Goal: Check status: Check status

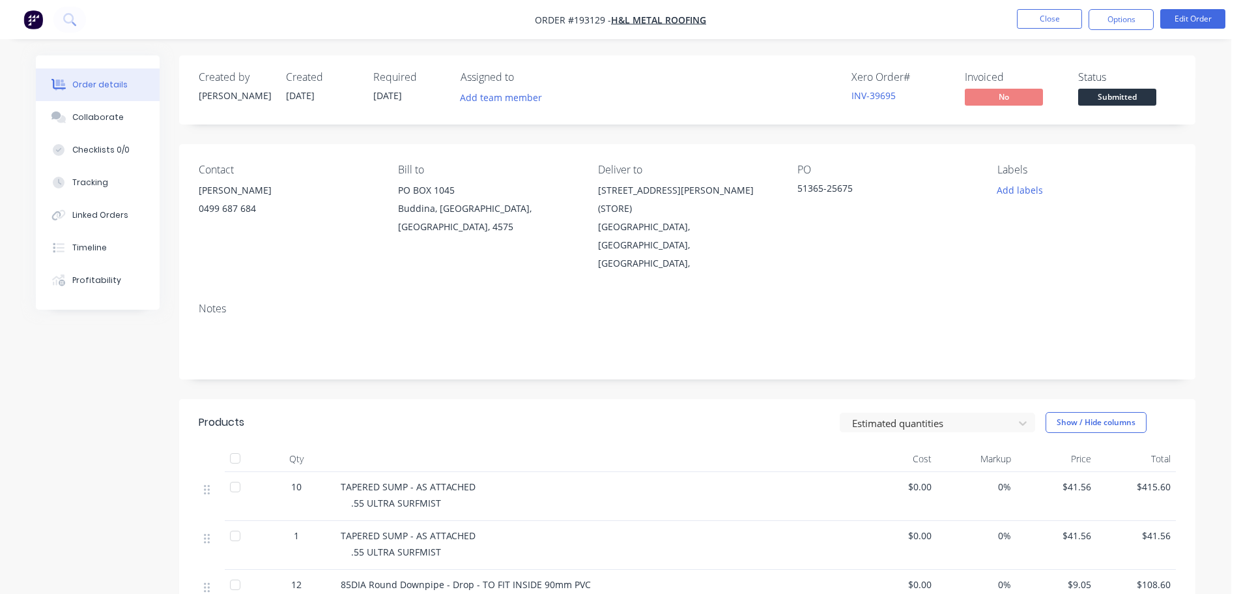
scroll to position [253, 0]
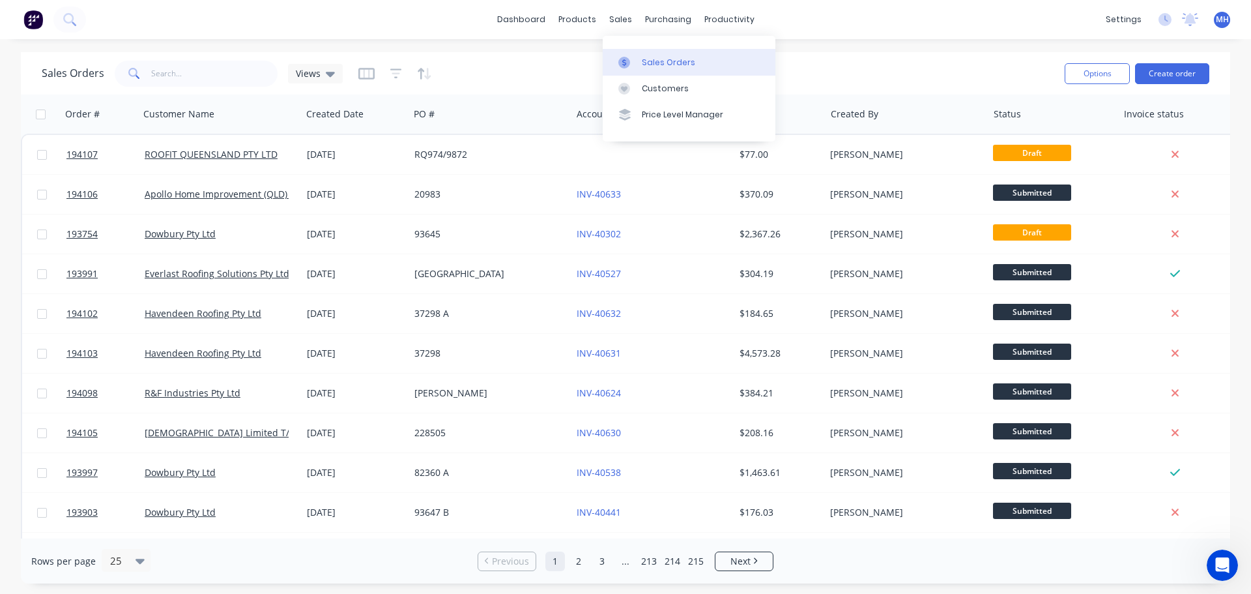
click at [649, 55] on link "Sales Orders" at bounding box center [689, 62] width 173 height 26
click at [201, 66] on input "text" at bounding box center [214, 74] width 127 height 26
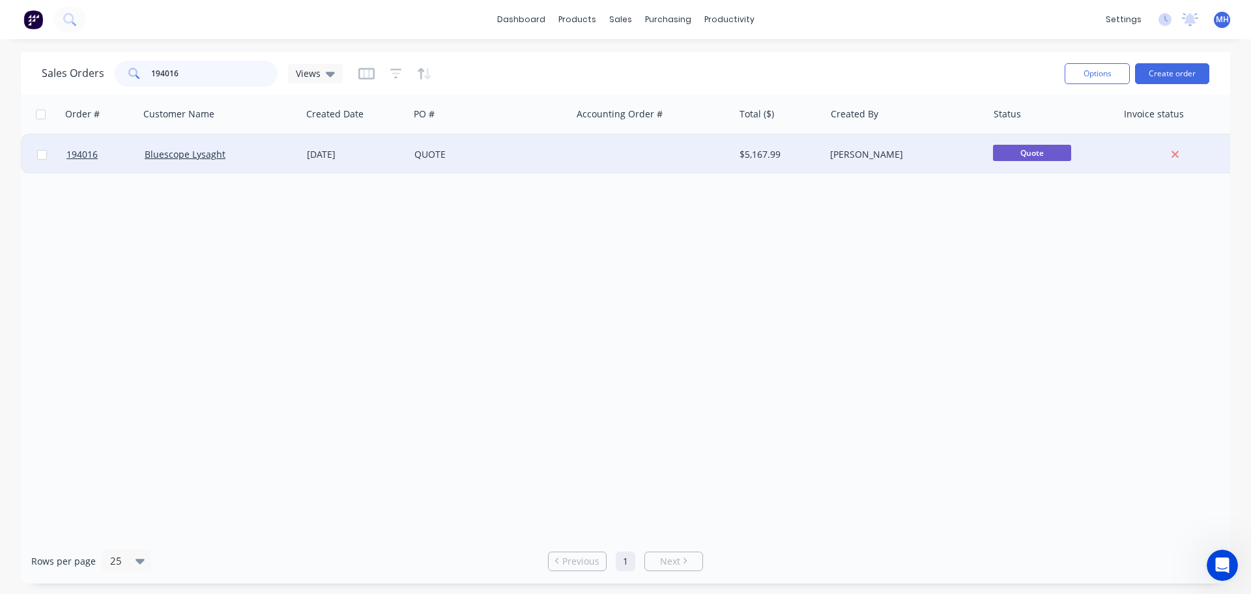
type input "194016"
click at [450, 165] on div "QUOTE" at bounding box center [490, 154] width 162 height 39
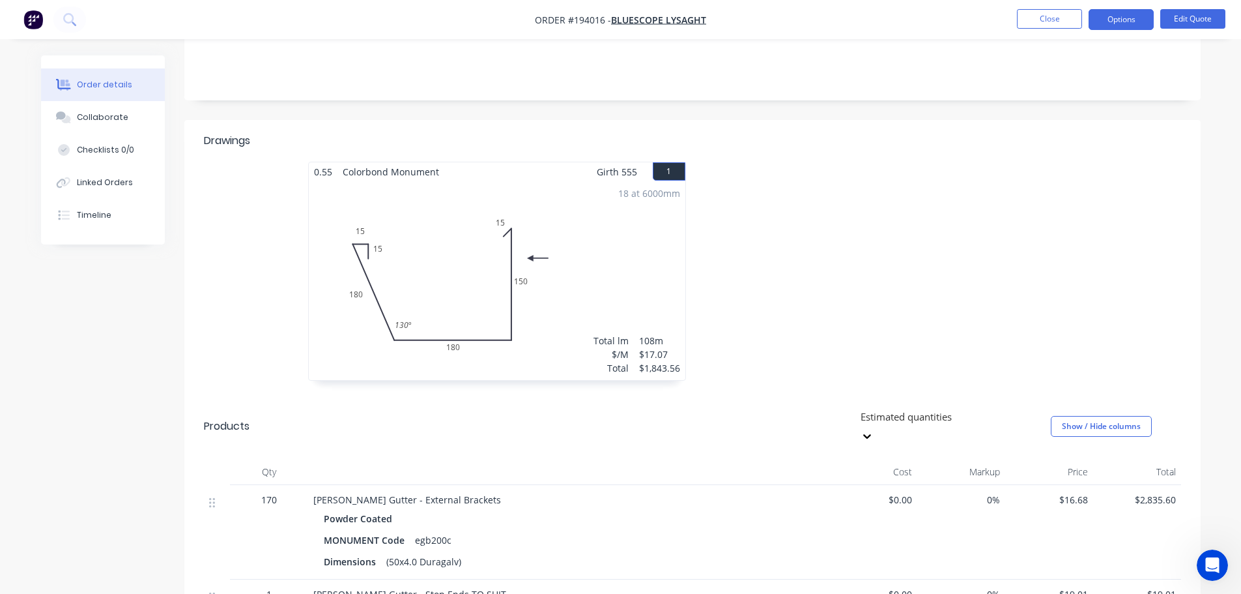
scroll to position [261, 0]
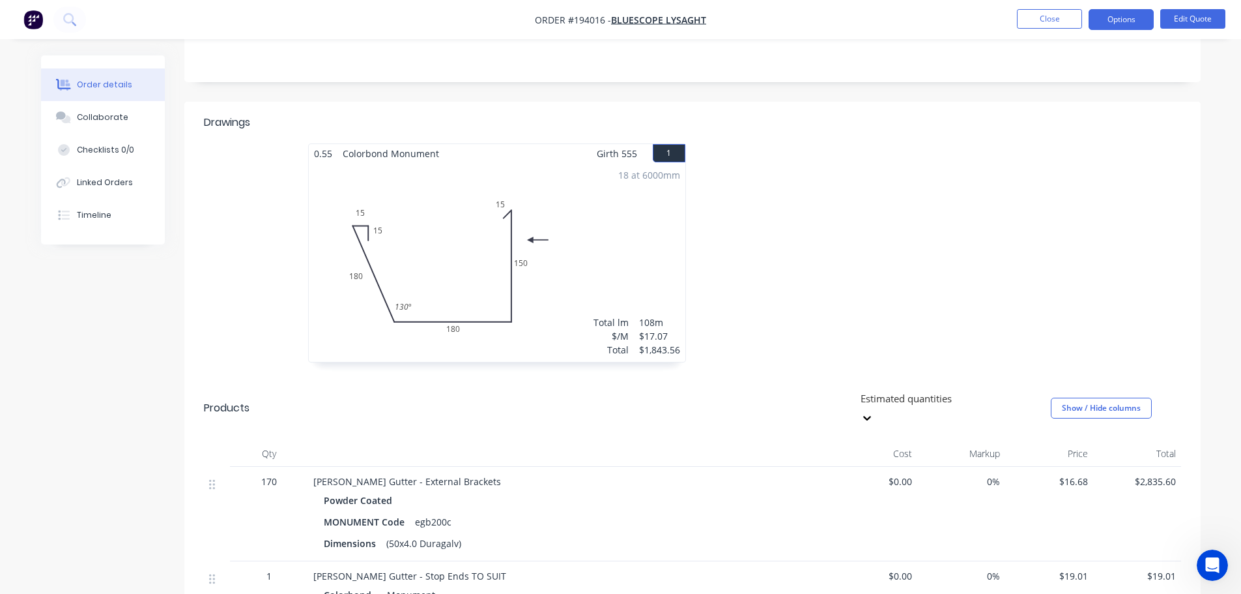
click at [919, 209] on div at bounding box center [888, 259] width 391 height 232
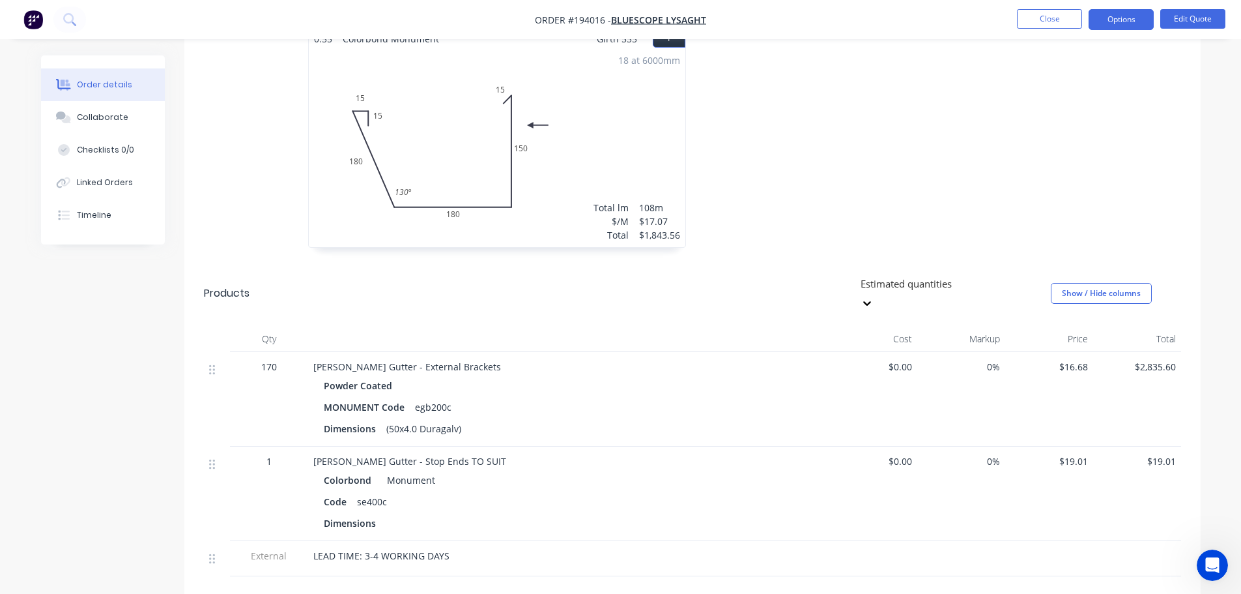
scroll to position [391, 0]
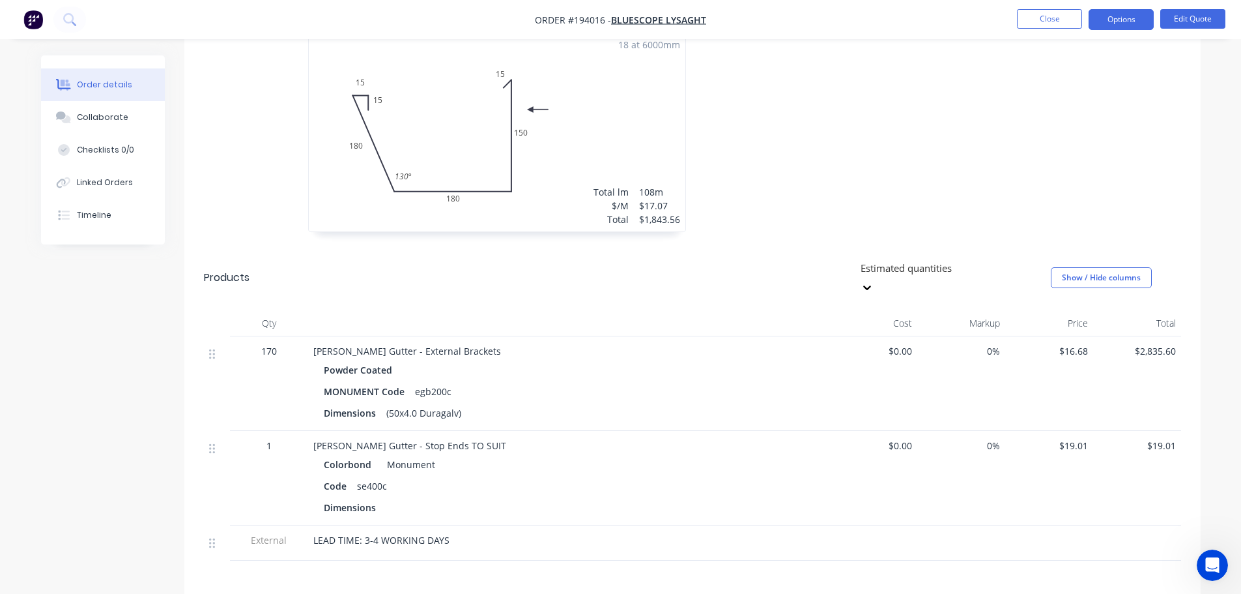
click at [794, 201] on div at bounding box center [888, 129] width 391 height 232
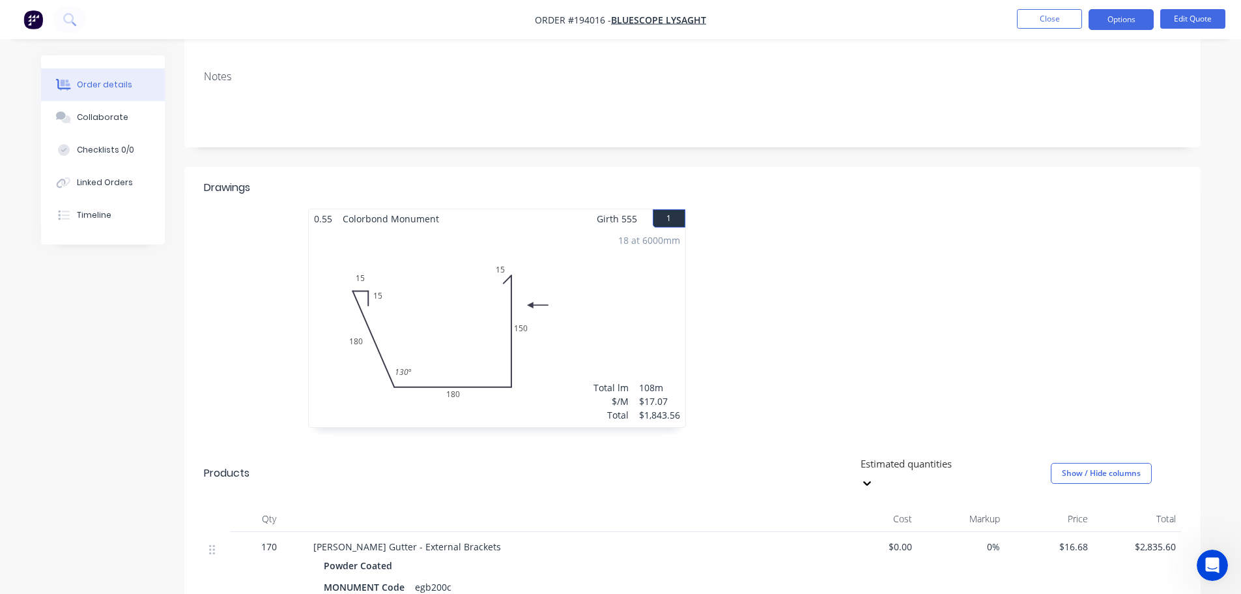
click at [767, 305] on div at bounding box center [888, 324] width 391 height 232
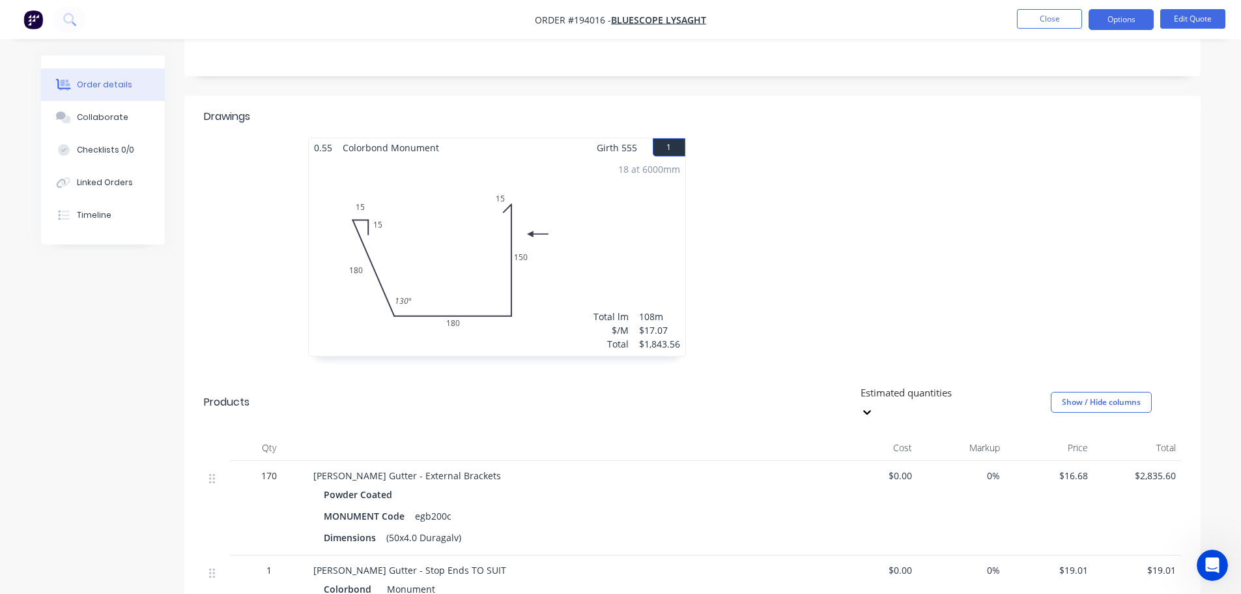
scroll to position [261, 0]
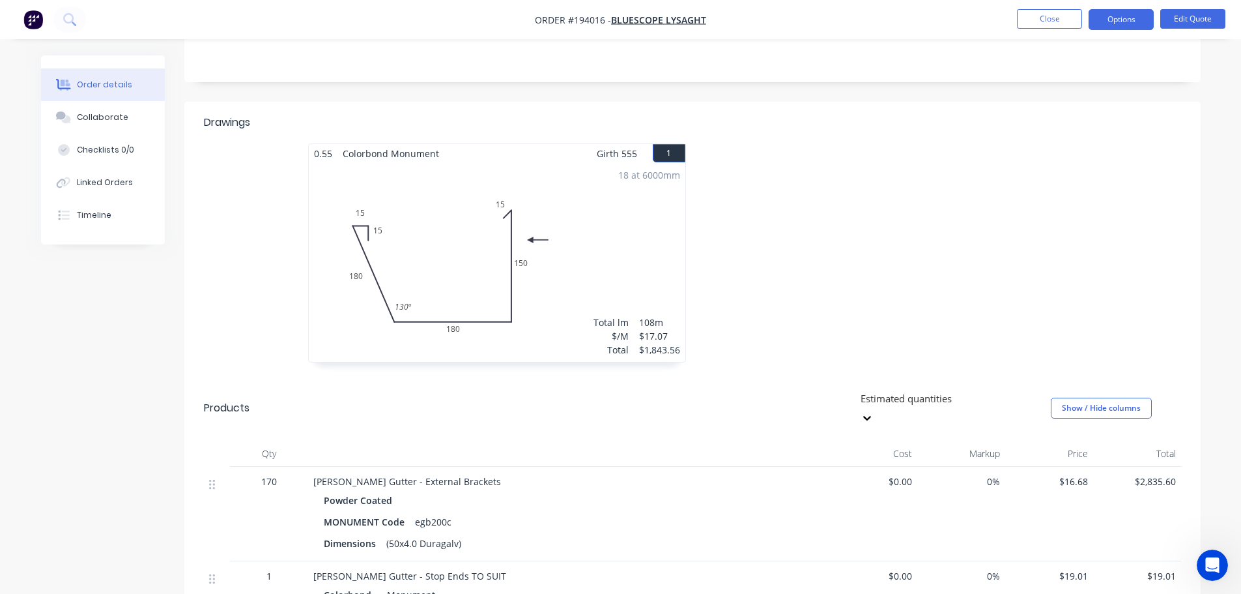
click at [787, 278] on div at bounding box center [888, 259] width 391 height 232
click at [781, 263] on div at bounding box center [888, 259] width 391 height 232
click at [789, 264] on div at bounding box center [888, 259] width 391 height 232
click at [788, 257] on div at bounding box center [888, 259] width 391 height 232
click at [786, 253] on div at bounding box center [888, 259] width 391 height 232
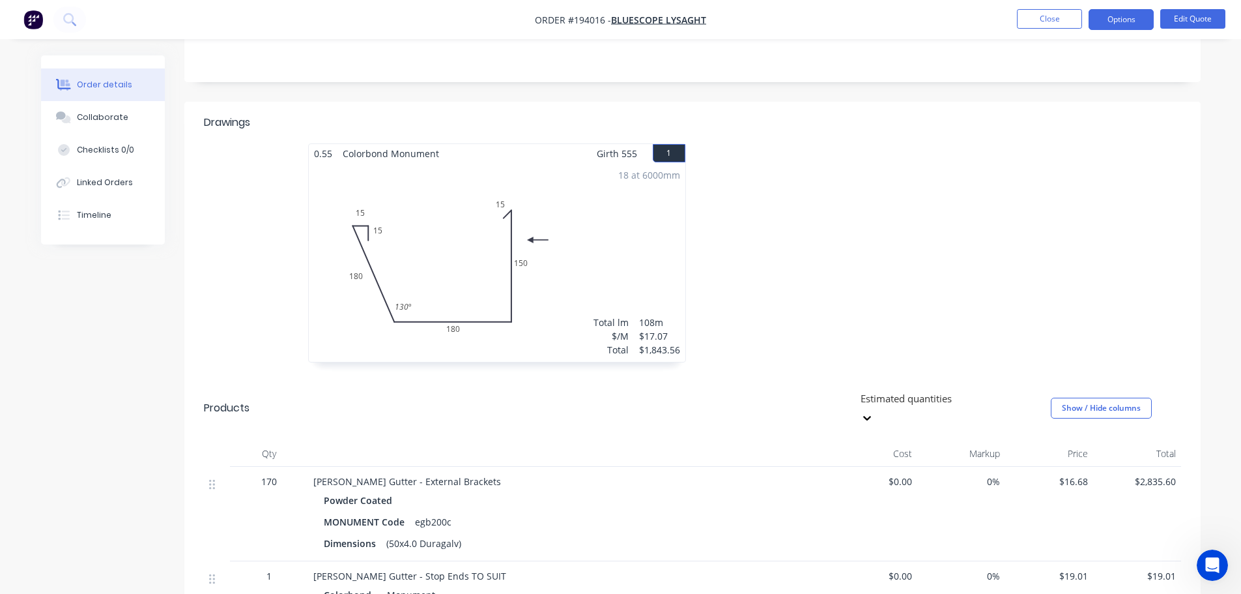
click at [786, 251] on div at bounding box center [888, 259] width 391 height 232
click at [780, 237] on div at bounding box center [888, 259] width 391 height 232
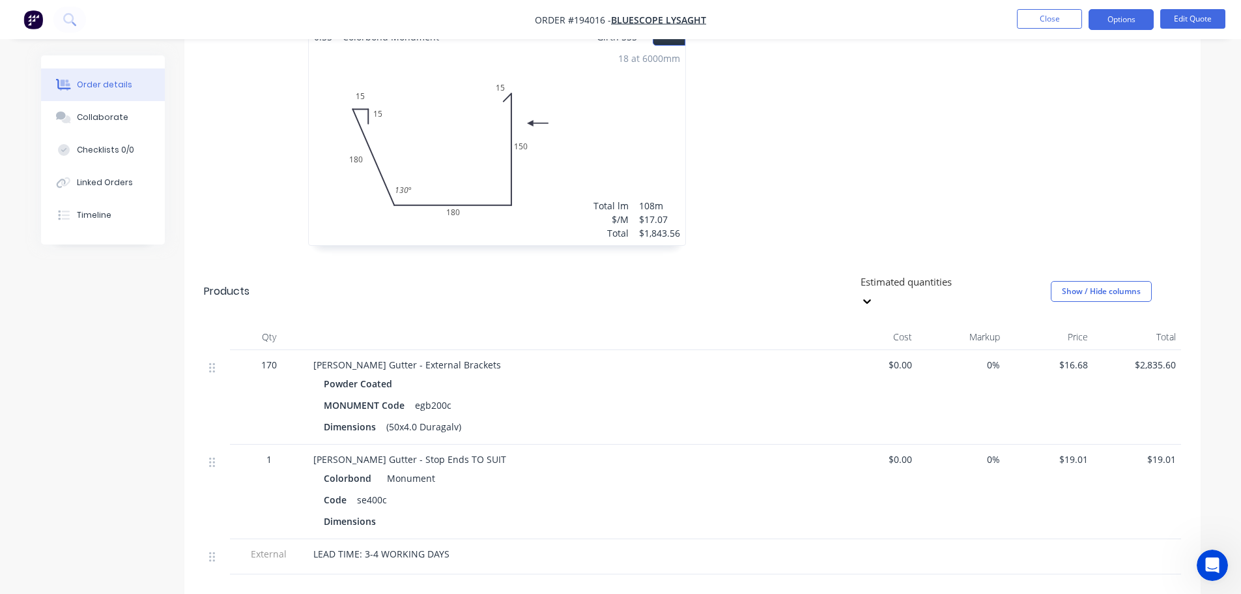
scroll to position [558, 0]
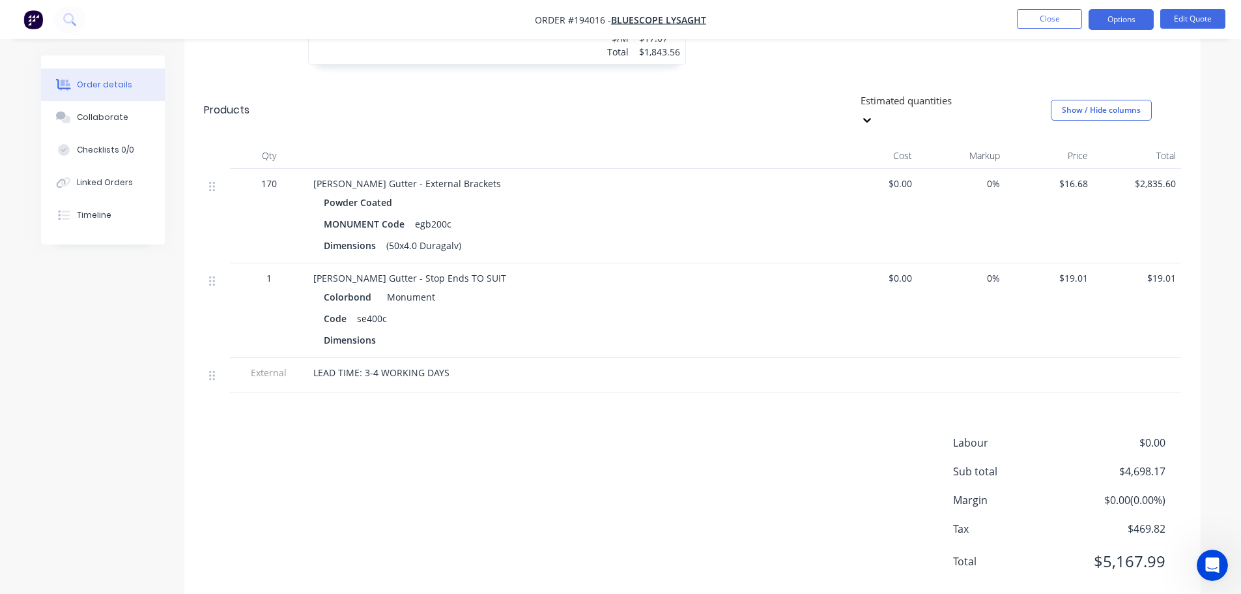
click at [682, 438] on div "Labour $0.00 Sub total $4,698.17 Margin $0.00 ( 0.00 %) Tax $469.82 Total $5,16…" at bounding box center [692, 510] width 977 height 151
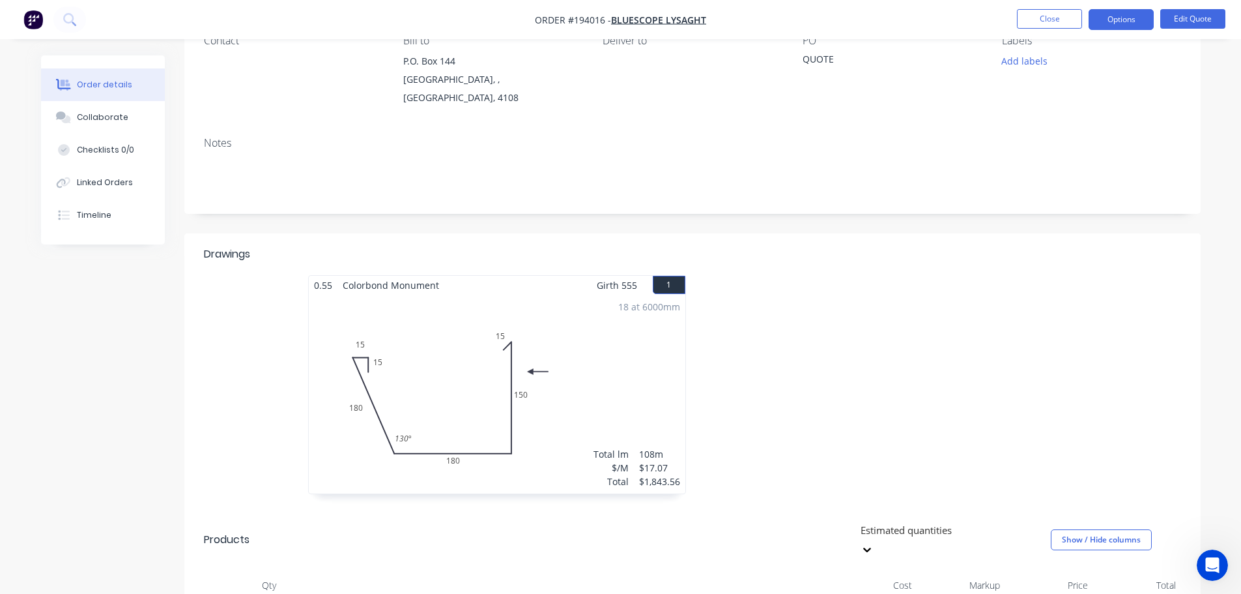
scroll to position [102, 0]
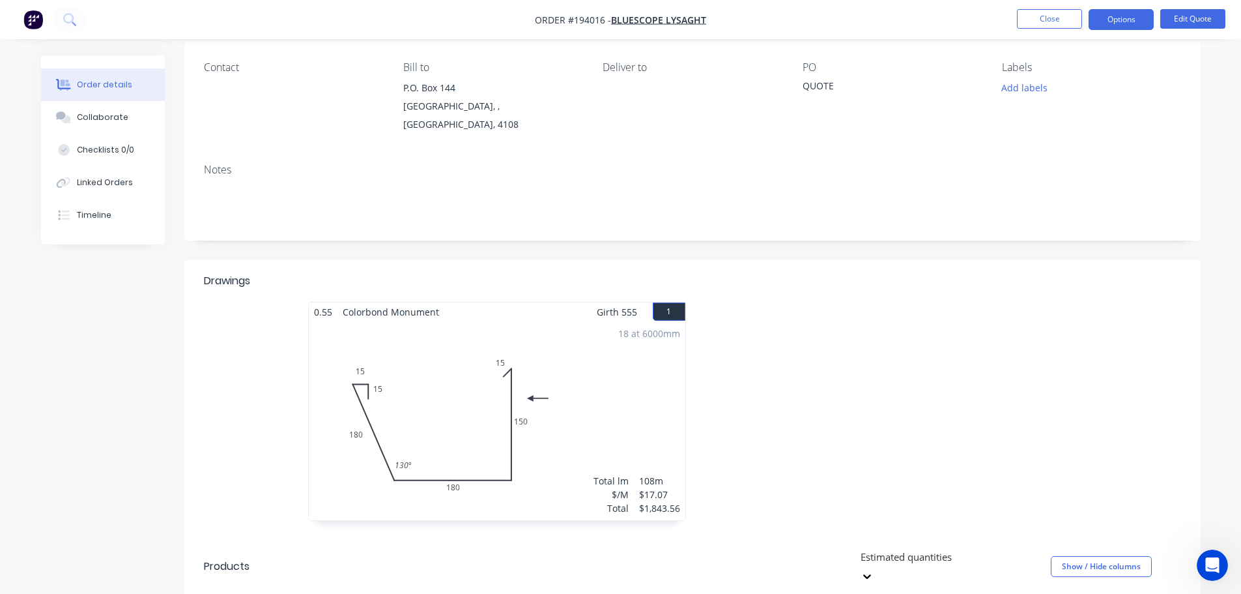
click at [765, 309] on div at bounding box center [888, 418] width 391 height 232
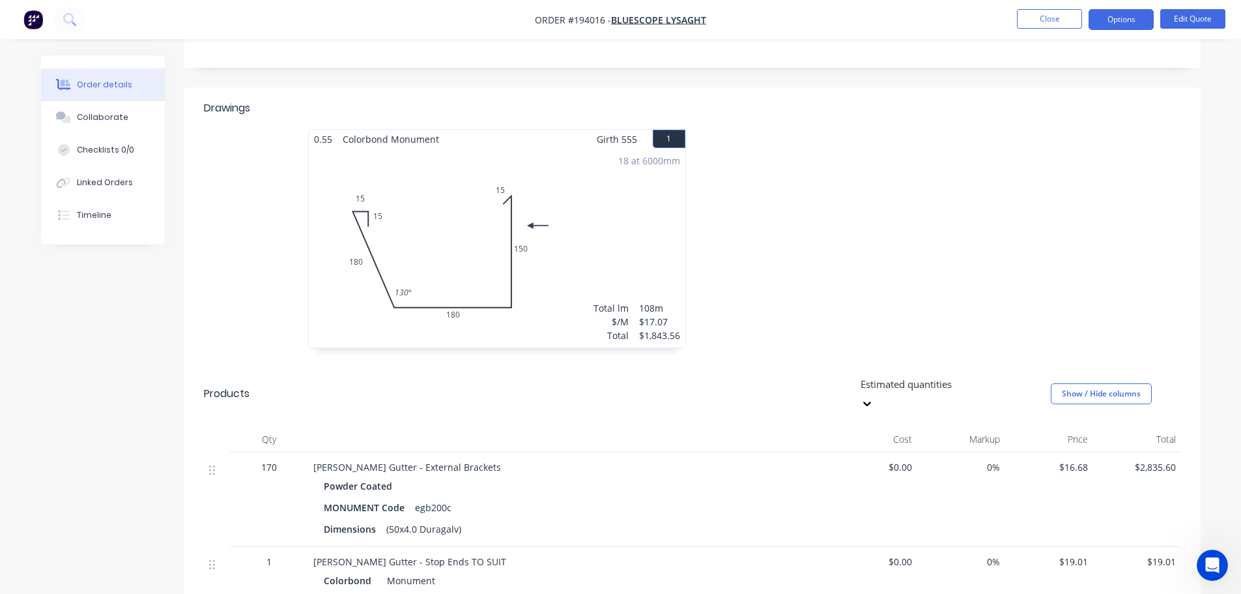
scroll to position [298, 0]
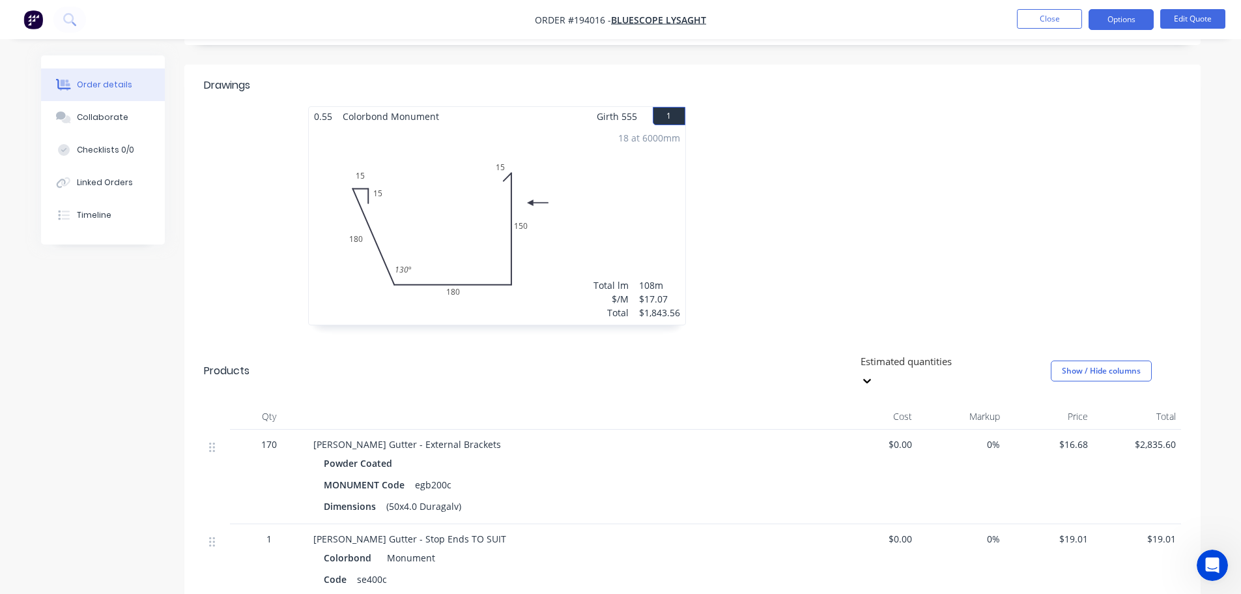
click at [821, 263] on div at bounding box center [888, 222] width 391 height 232
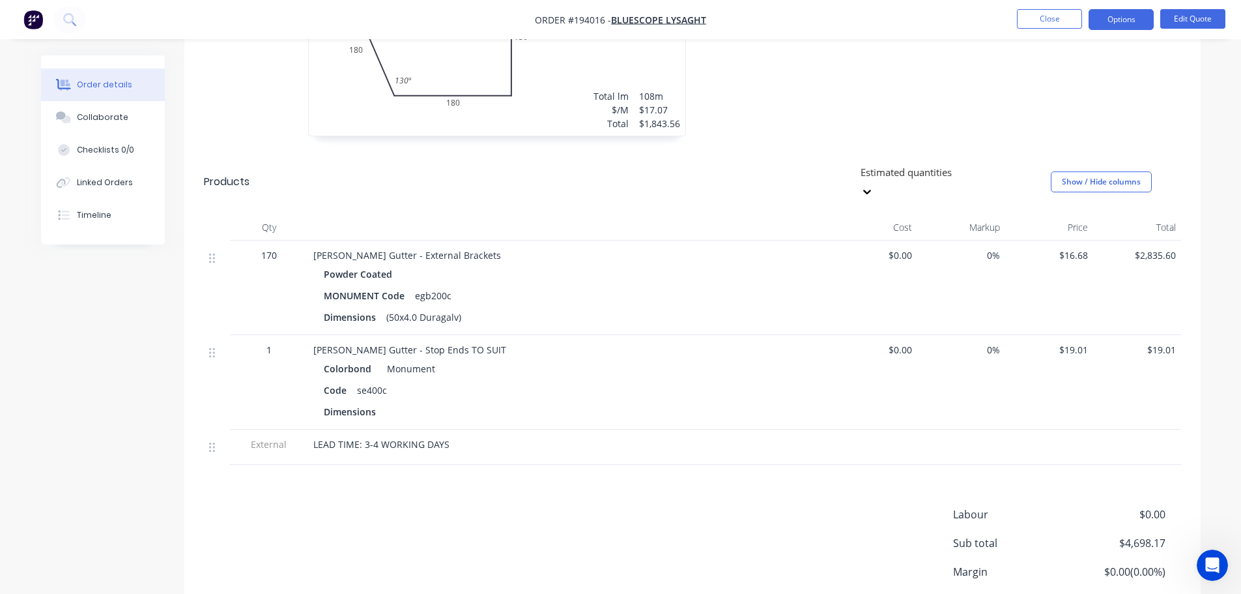
scroll to position [493, 0]
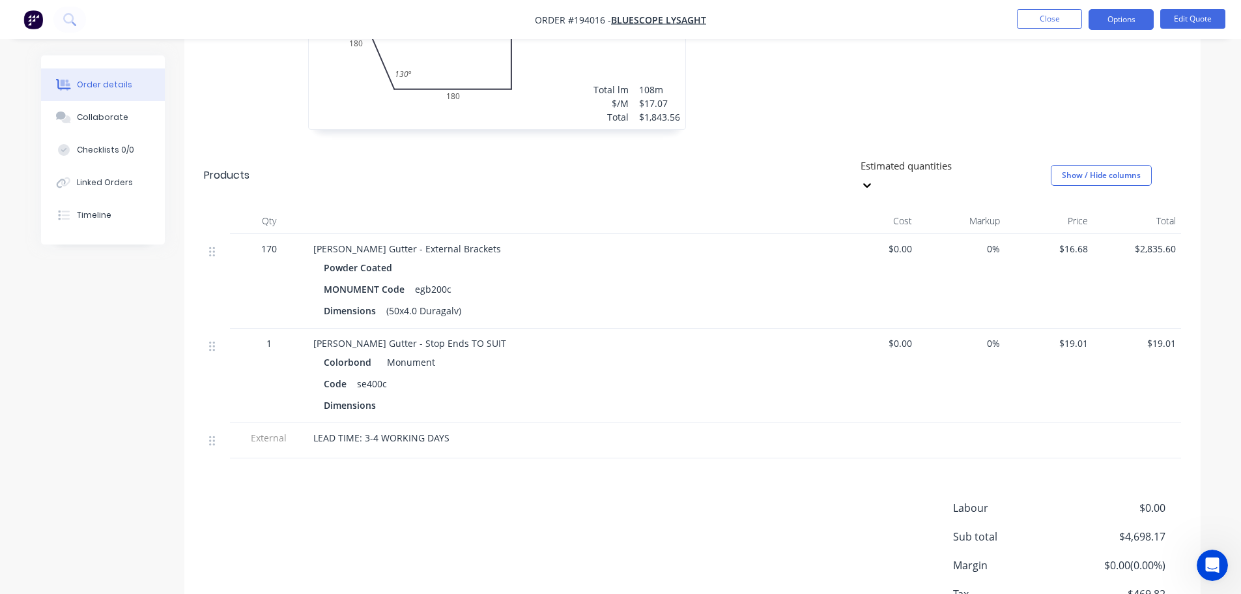
click at [714, 500] on div "Labour $0.00 Sub total $4,698.17 Margin $0.00 ( 0.00 %) Tax $469.82 Total $5,16…" at bounding box center [692, 575] width 977 height 151
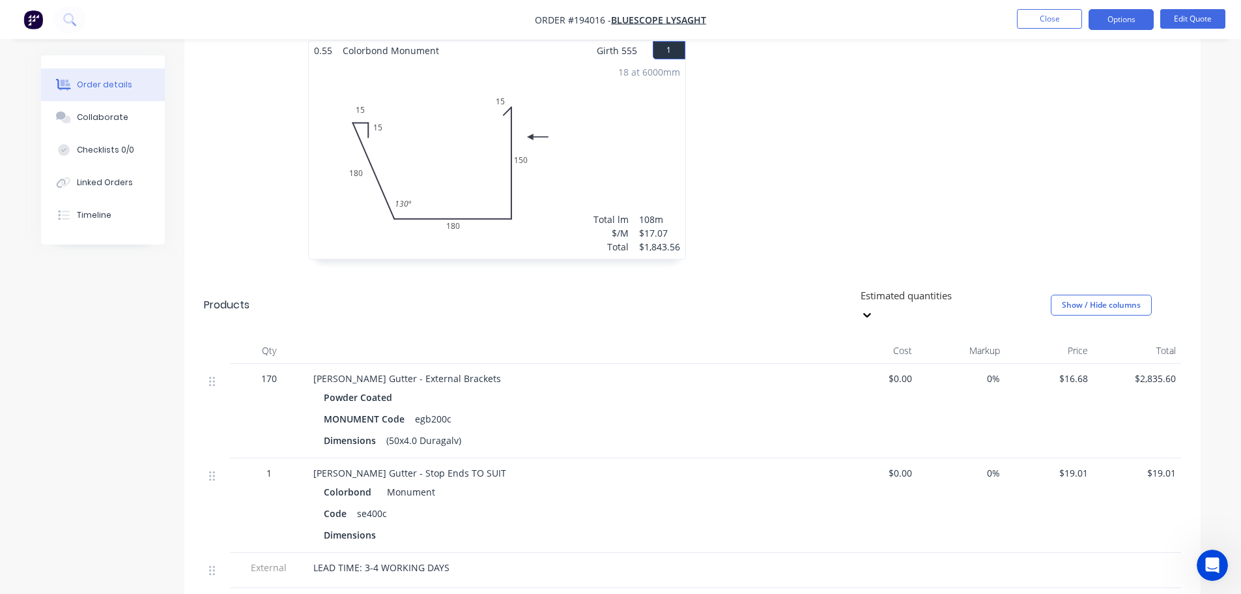
scroll to position [363, 0]
click at [789, 181] on div at bounding box center [888, 157] width 391 height 232
